Goal: Task Accomplishment & Management: Use online tool/utility

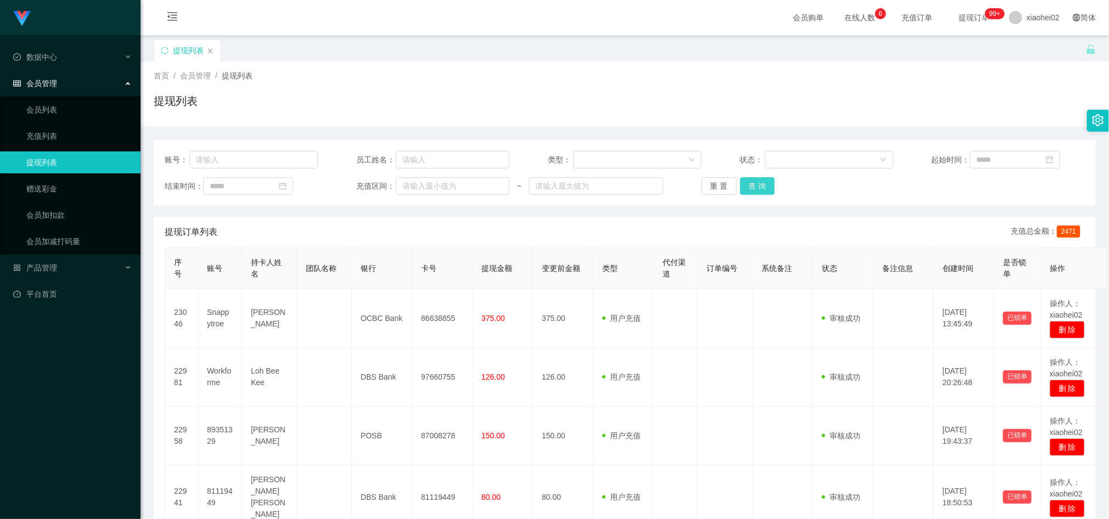
click at [751, 188] on button "查 询" at bounding box center [757, 186] width 35 height 18
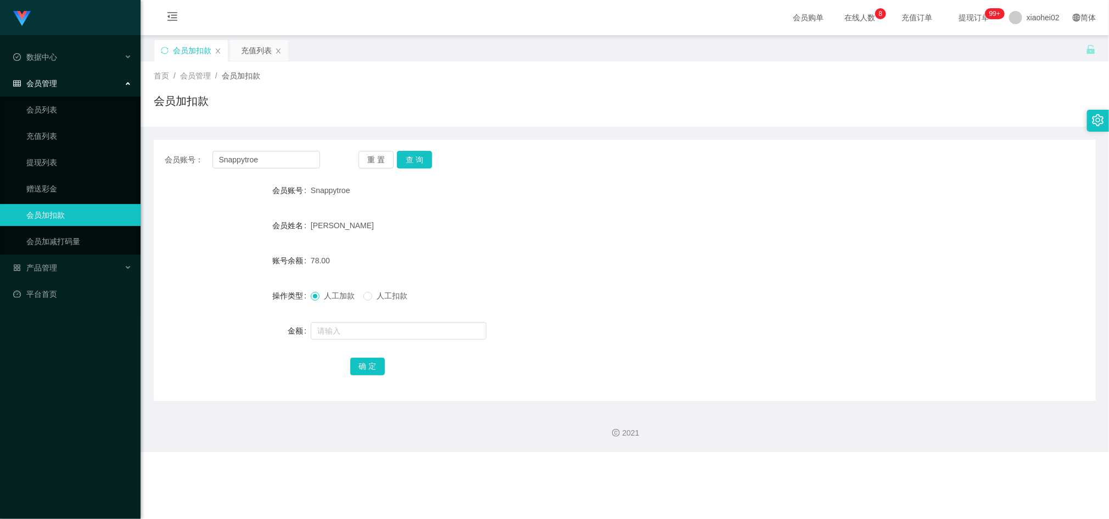
drag, startPoint x: 463, startPoint y: 455, endPoint x: 267, endPoint y: 287, distance: 257.8
click at [457, 445] on div "Jingdong工作台代理端 数据中心 会员管理 会员列表 充值列表 提现列表 赠送彩金 会员加扣款 会员加减打码量 产品管理 平台首页 保存配置 重置配置 …" at bounding box center [554, 259] width 1109 height 519
